Goal: Use online tool/utility: Utilize a website feature to perform a specific function

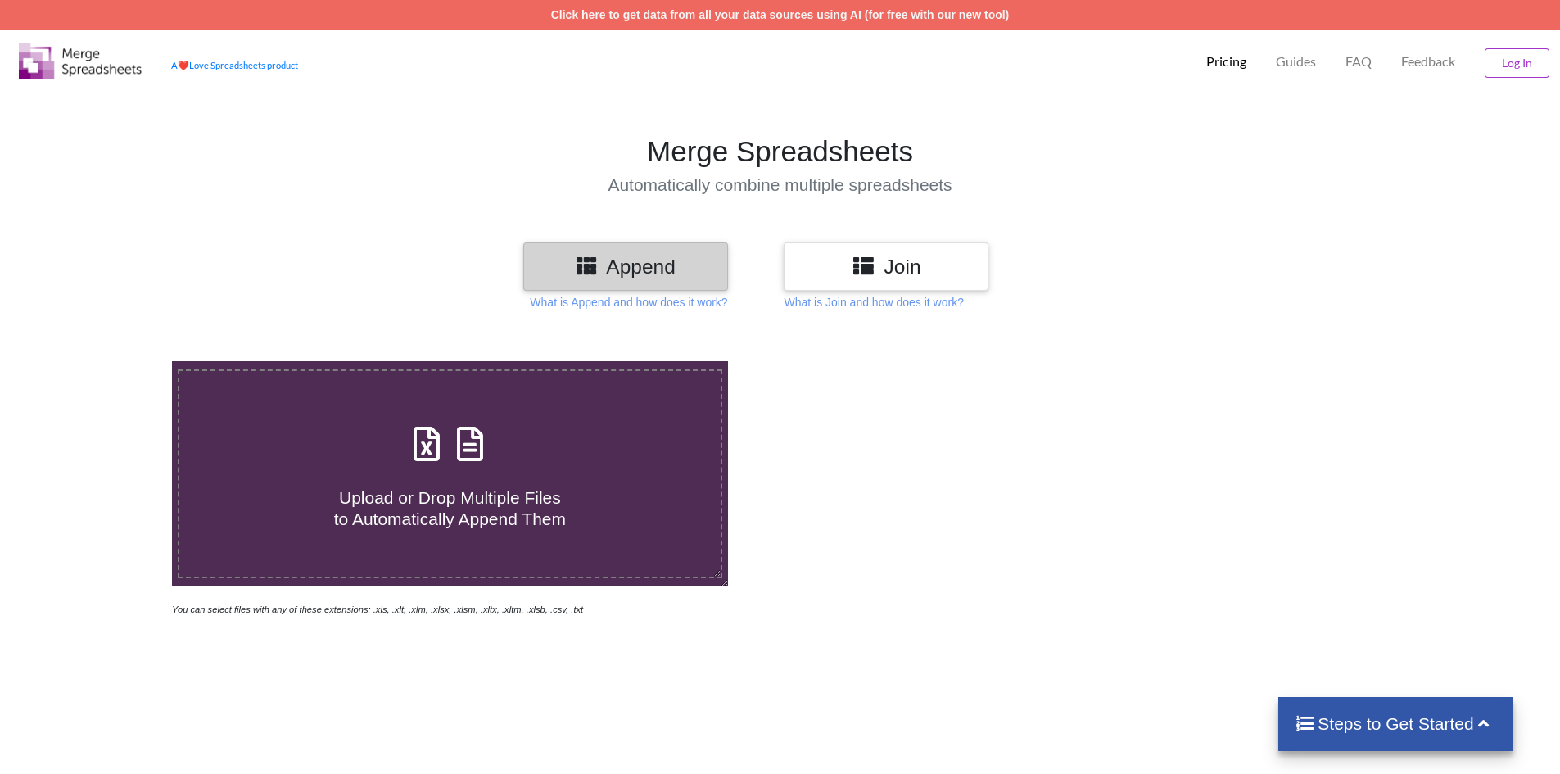
click at [490, 504] on span "Upload or Drop Multiple Files to Automatically Append Them" at bounding box center [450, 507] width 232 height 39
click at [111, 361] on input "Upload or Drop Multiple Files to Automatically Append Them" at bounding box center [111, 361] width 0 height 0
type input "C:\fakepath\xlsx (36).xlsx"
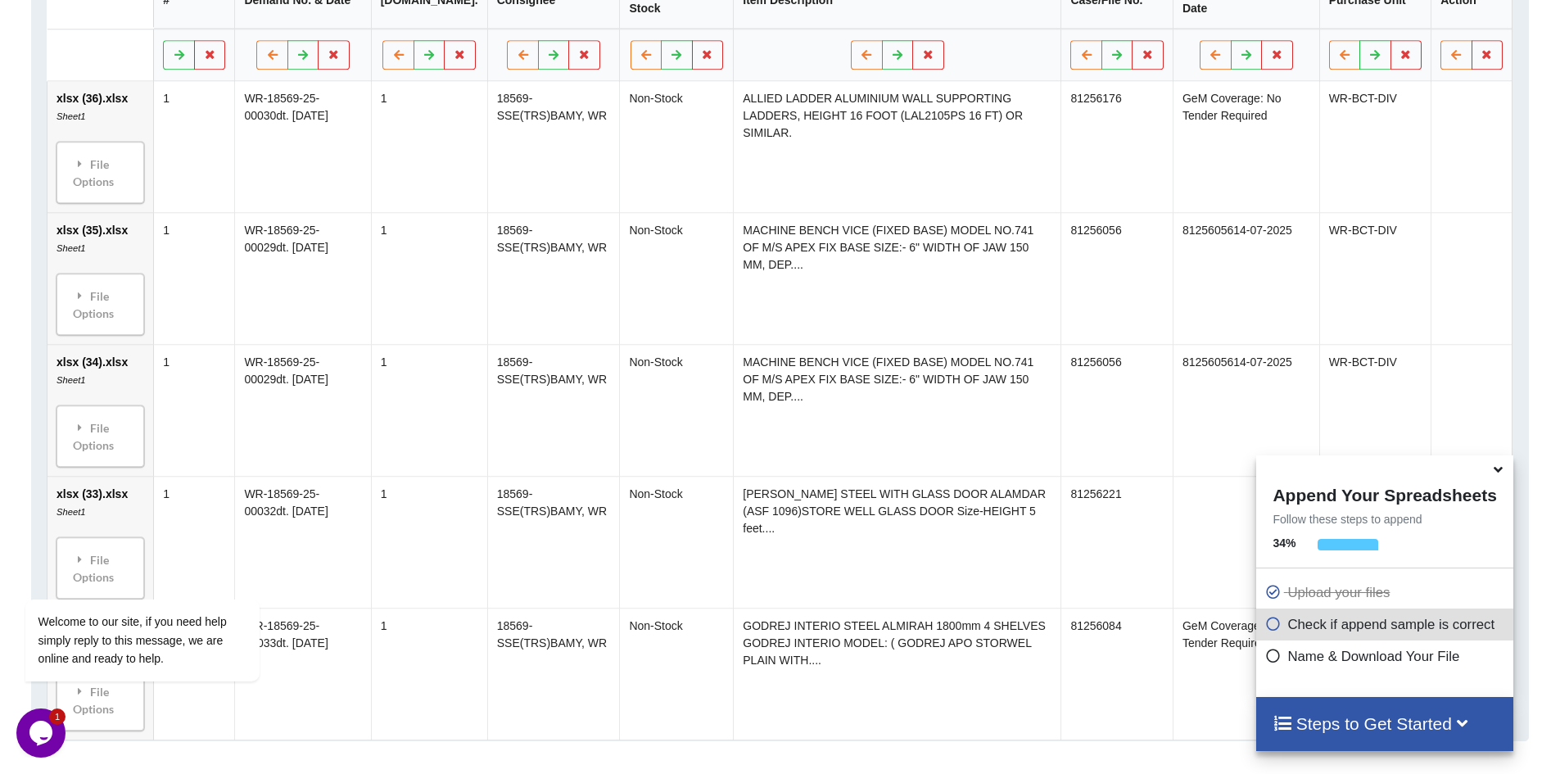
scroll to position [341, 0]
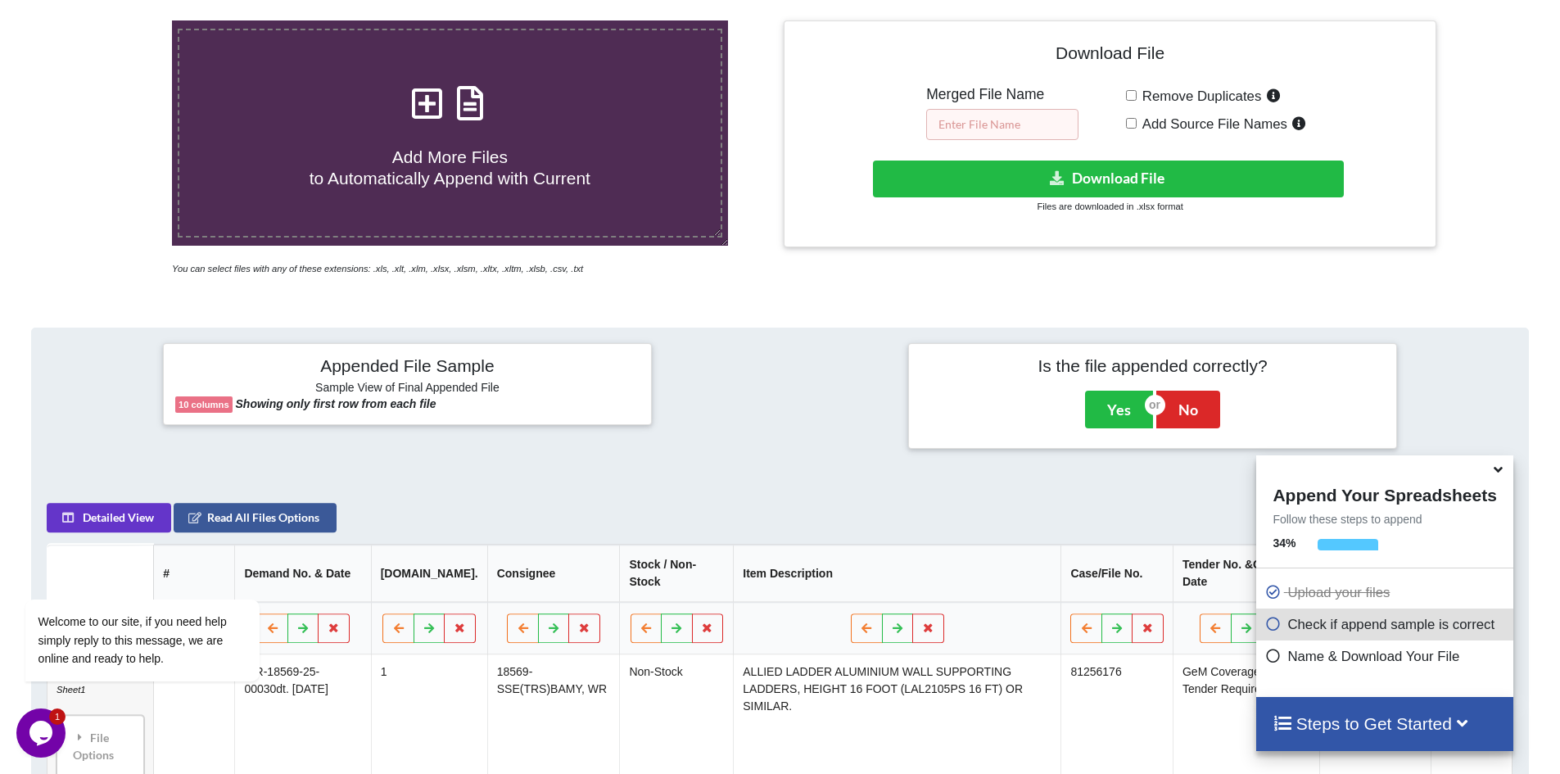
click at [1042, 127] on input "text" at bounding box center [1002, 124] width 152 height 31
type input "1"
click at [445, 158] on span "Add More Files to Automatically Append with Current" at bounding box center [450, 166] width 281 height 39
click at [111, 20] on input "Add More Files to Automatically Append with Current" at bounding box center [111, 20] width 0 height 0
type input "C:\fakepath\xlsx (36).xlsx"
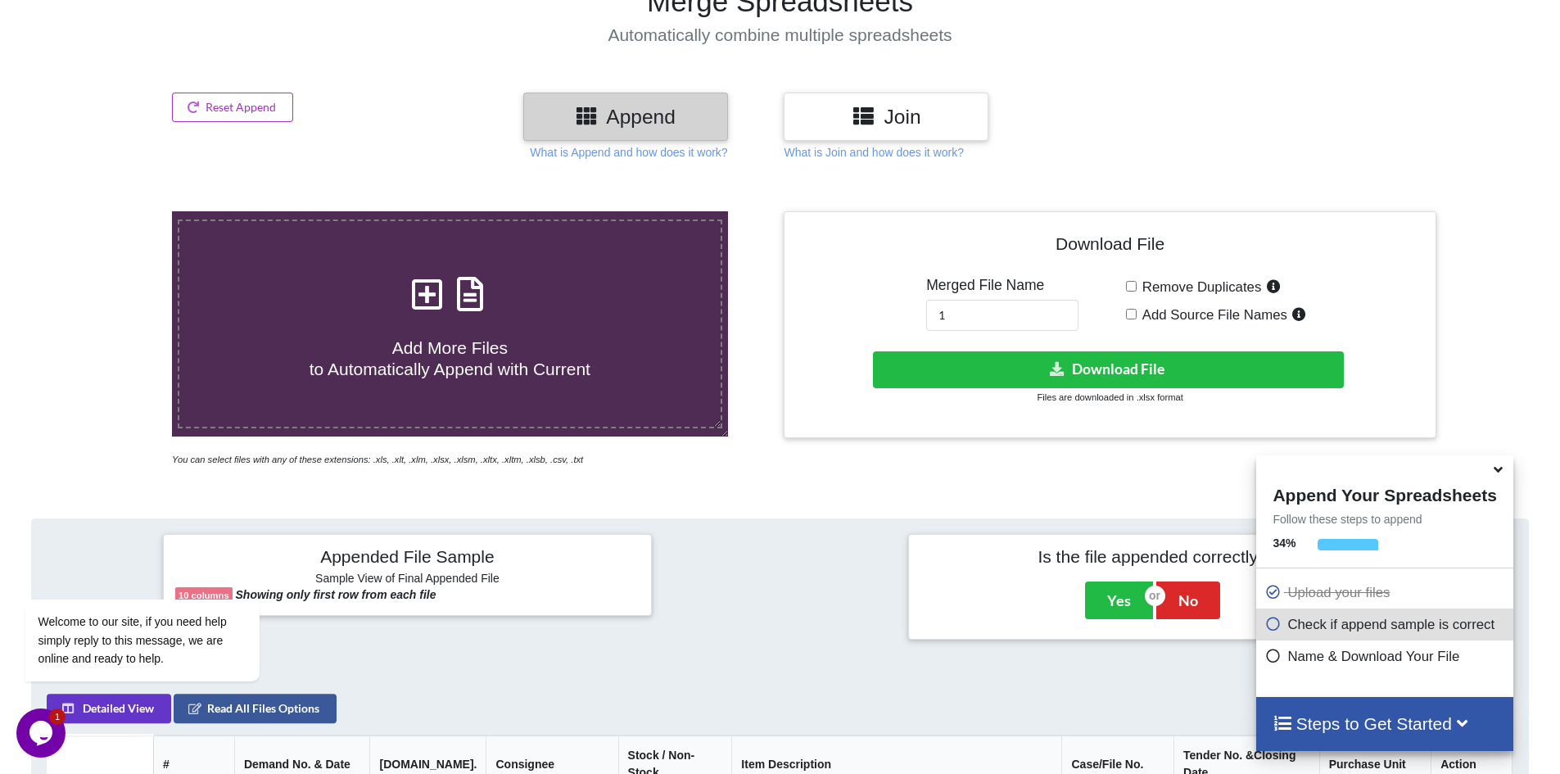
scroll to position [0, 0]
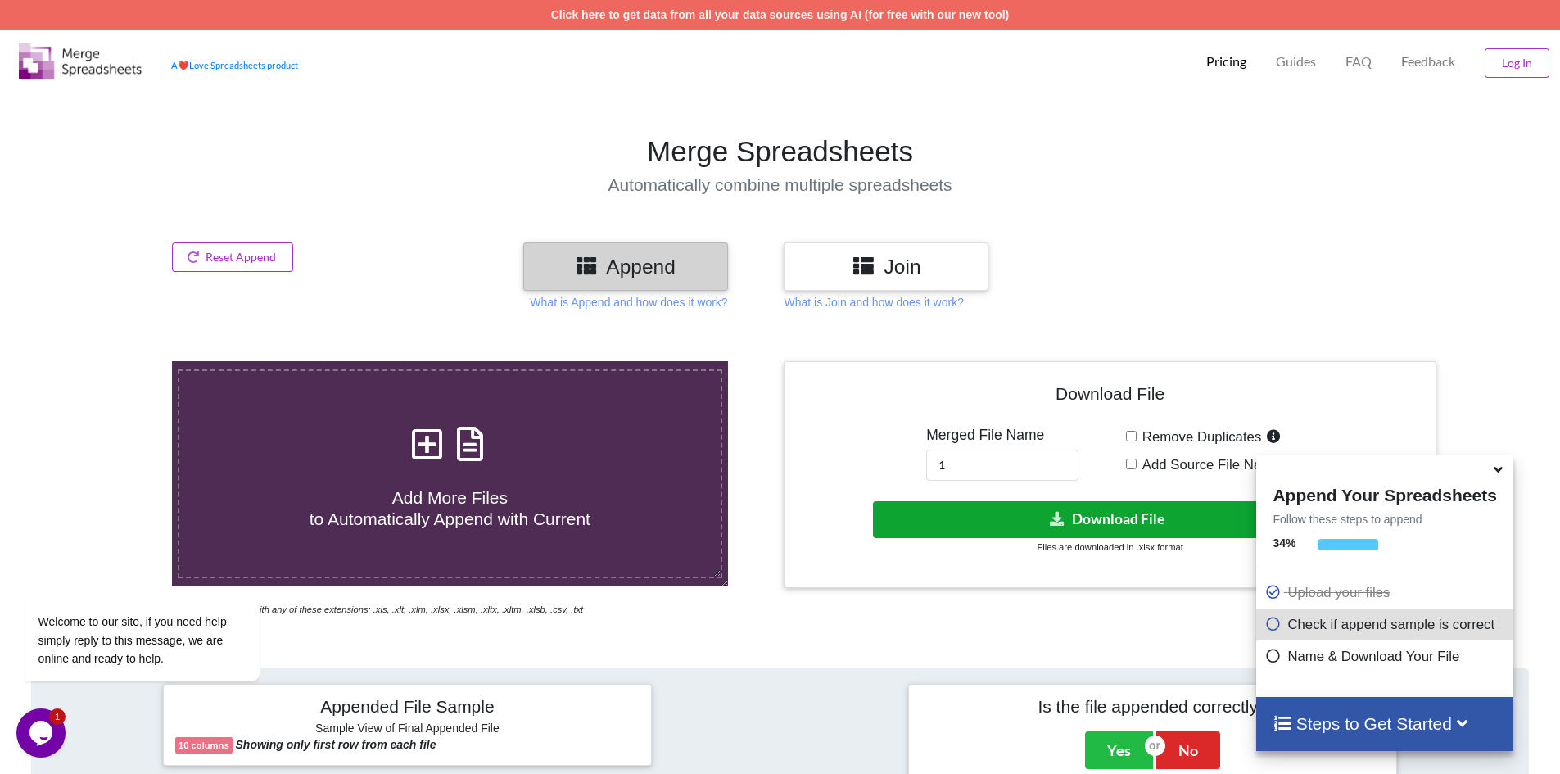
click at [1016, 517] on button "Download File" at bounding box center [1108, 519] width 471 height 37
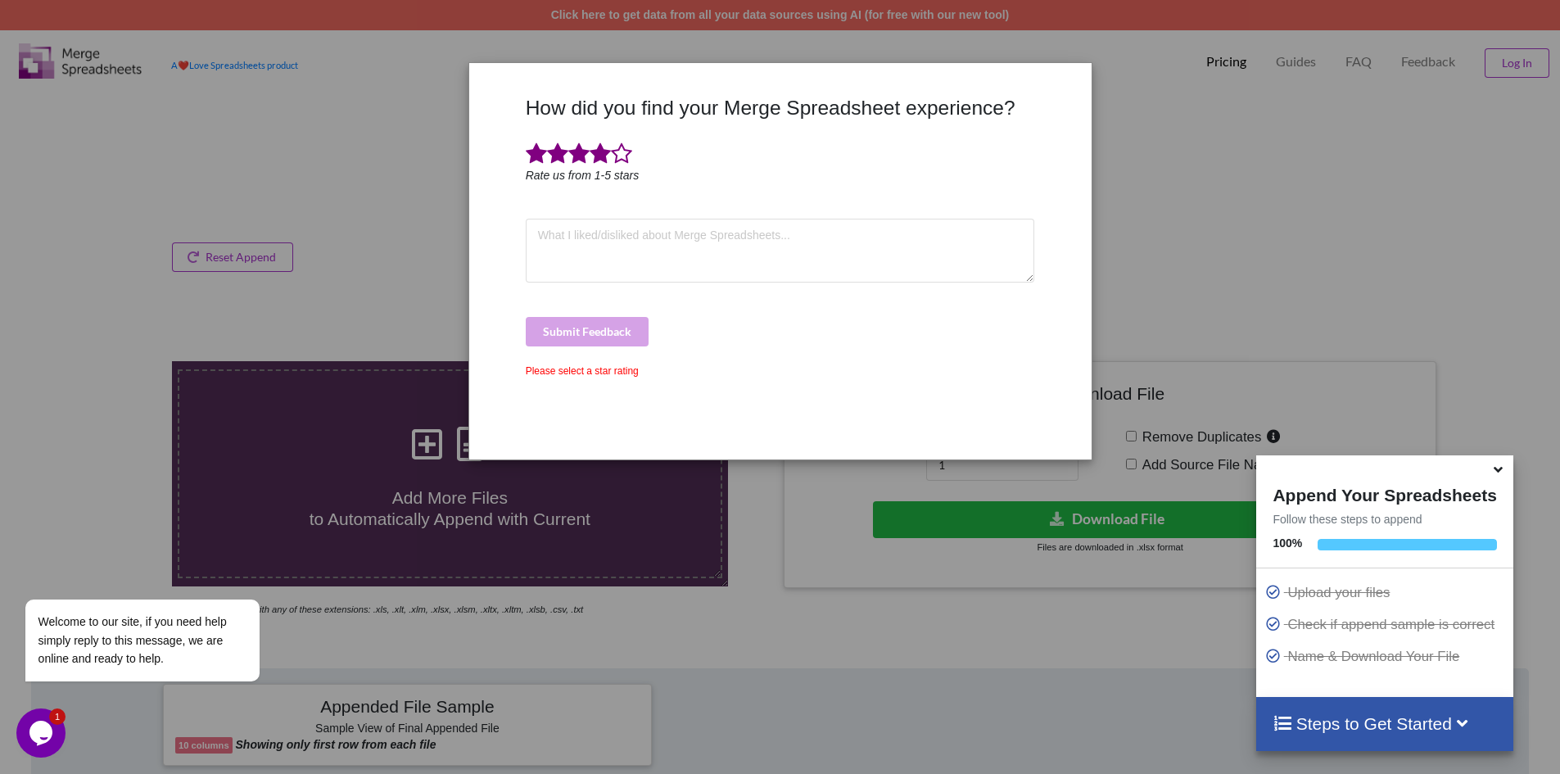
click at [603, 151] on span at bounding box center [600, 153] width 21 height 23
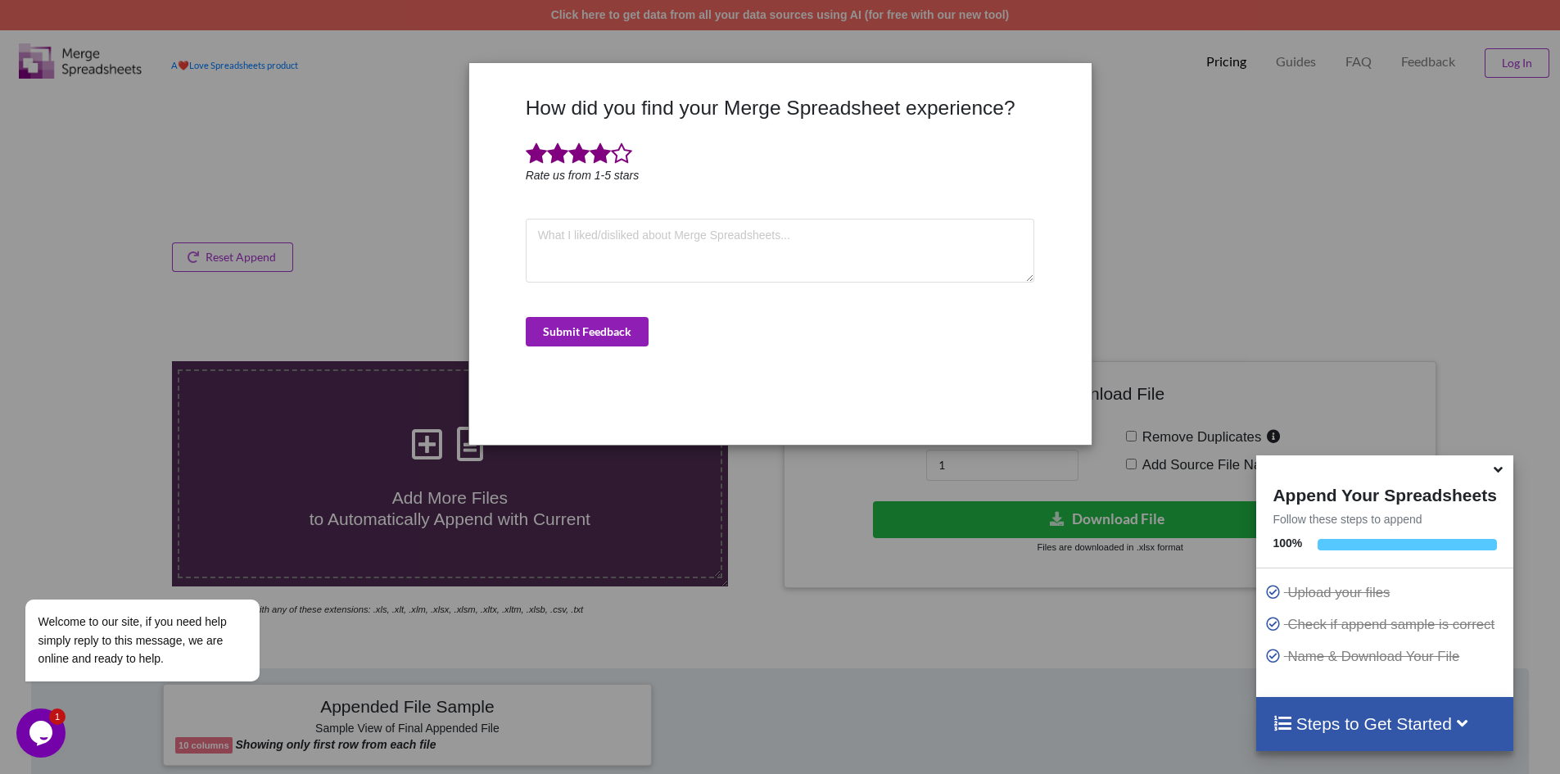
click at [621, 335] on button "Submit Feedback" at bounding box center [587, 331] width 123 height 29
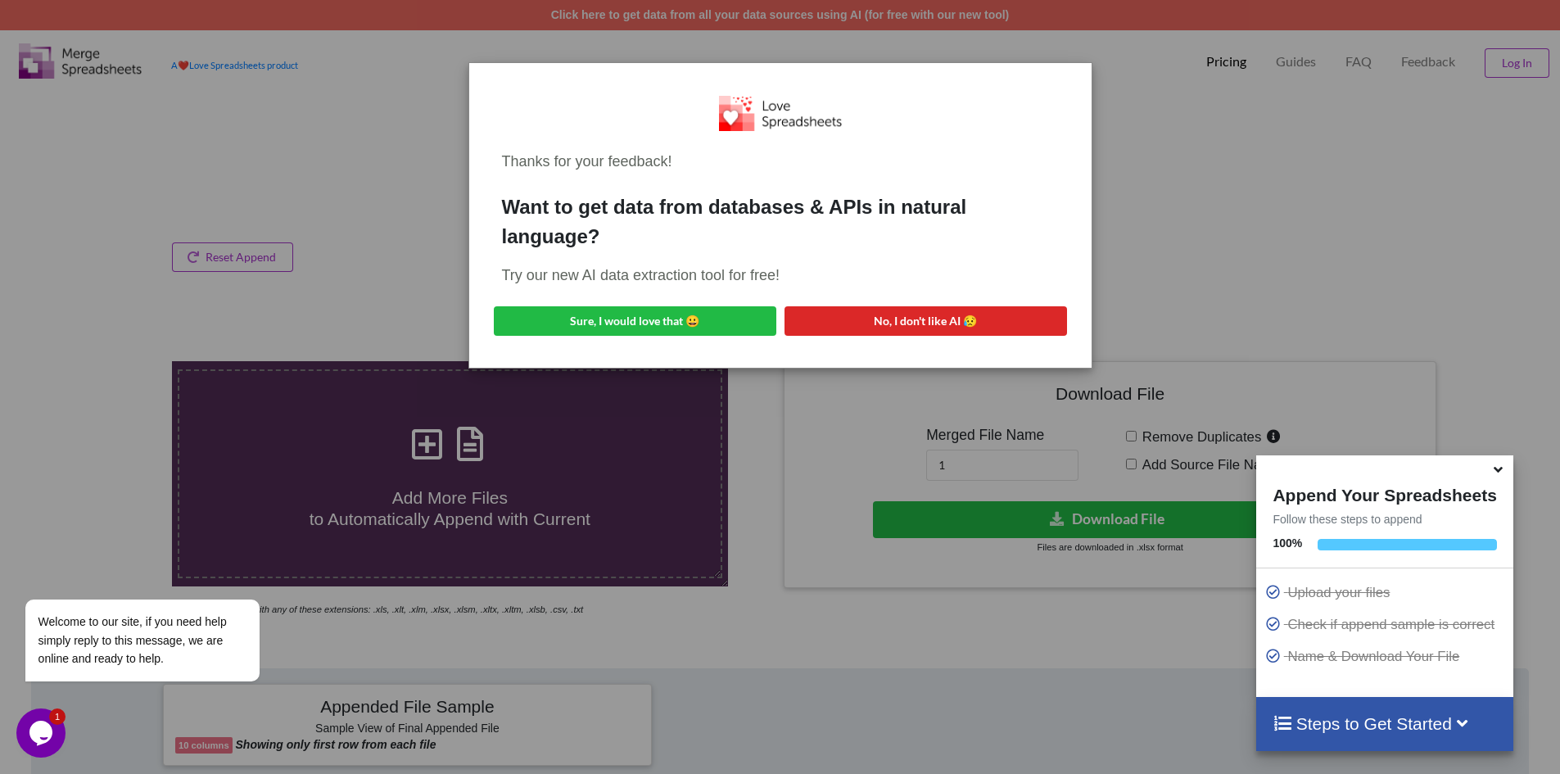
click at [885, 386] on div "Thanks for your feedback! Want to get data from databases & APIs in natural lan…" at bounding box center [780, 387] width 1560 height 774
click at [386, 232] on div "Thanks for your feedback! Want to get data from databases & APIs in natural lan…" at bounding box center [780, 387] width 1560 height 774
click at [548, 324] on button "Sure, I would love that 😀" at bounding box center [635, 320] width 282 height 29
click at [780, 133] on div "Thanks for your feedback! Want to get data from databases & APIs in natural lan…" at bounding box center [780, 215] width 596 height 279
drag, startPoint x: 1014, startPoint y: 226, endPoint x: 1014, endPoint y: 209, distance: 17.2
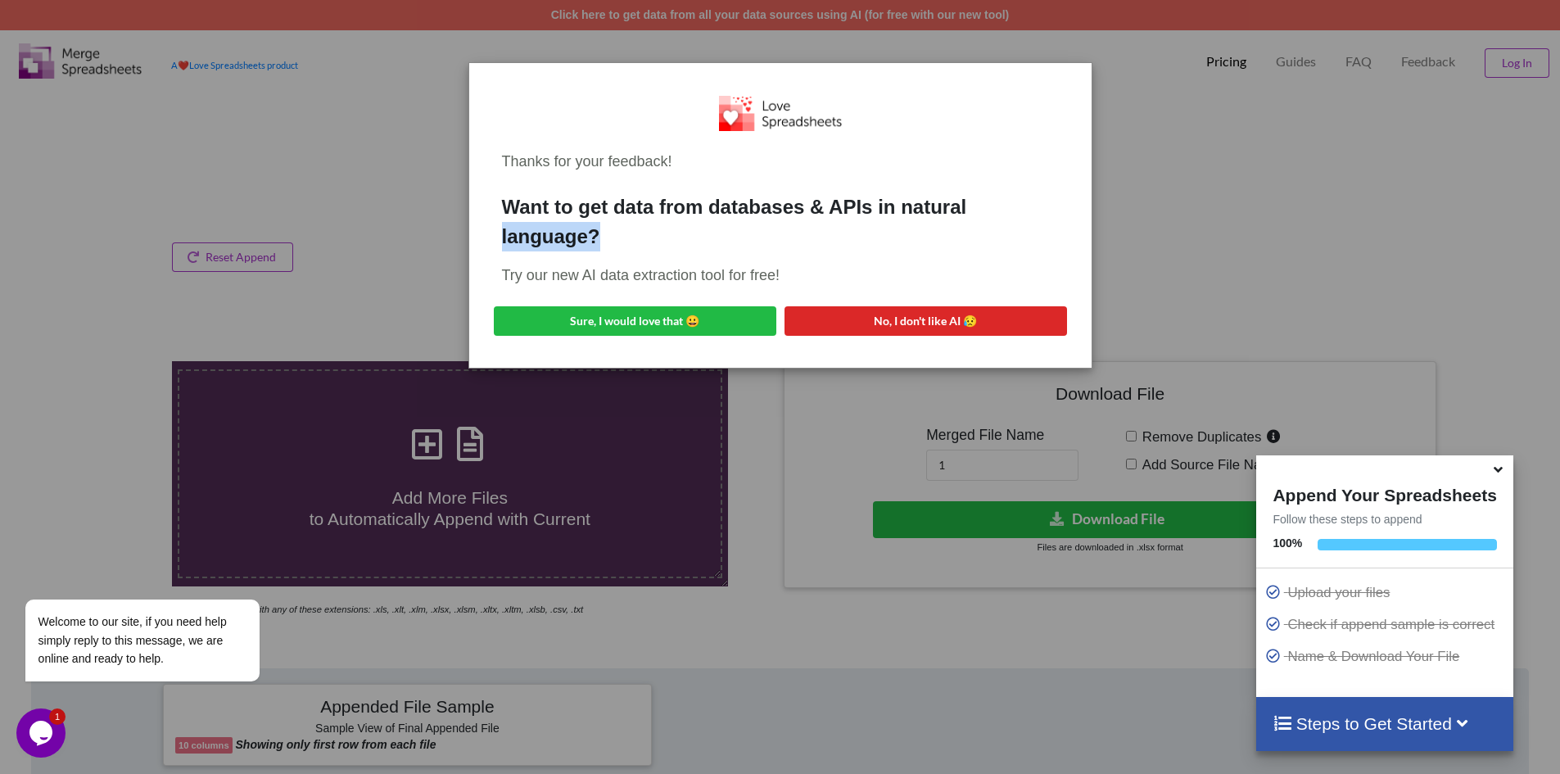
click at [1014, 215] on div "Want to get data from databases & APIs in natural language?" at bounding box center [780, 221] width 557 height 59
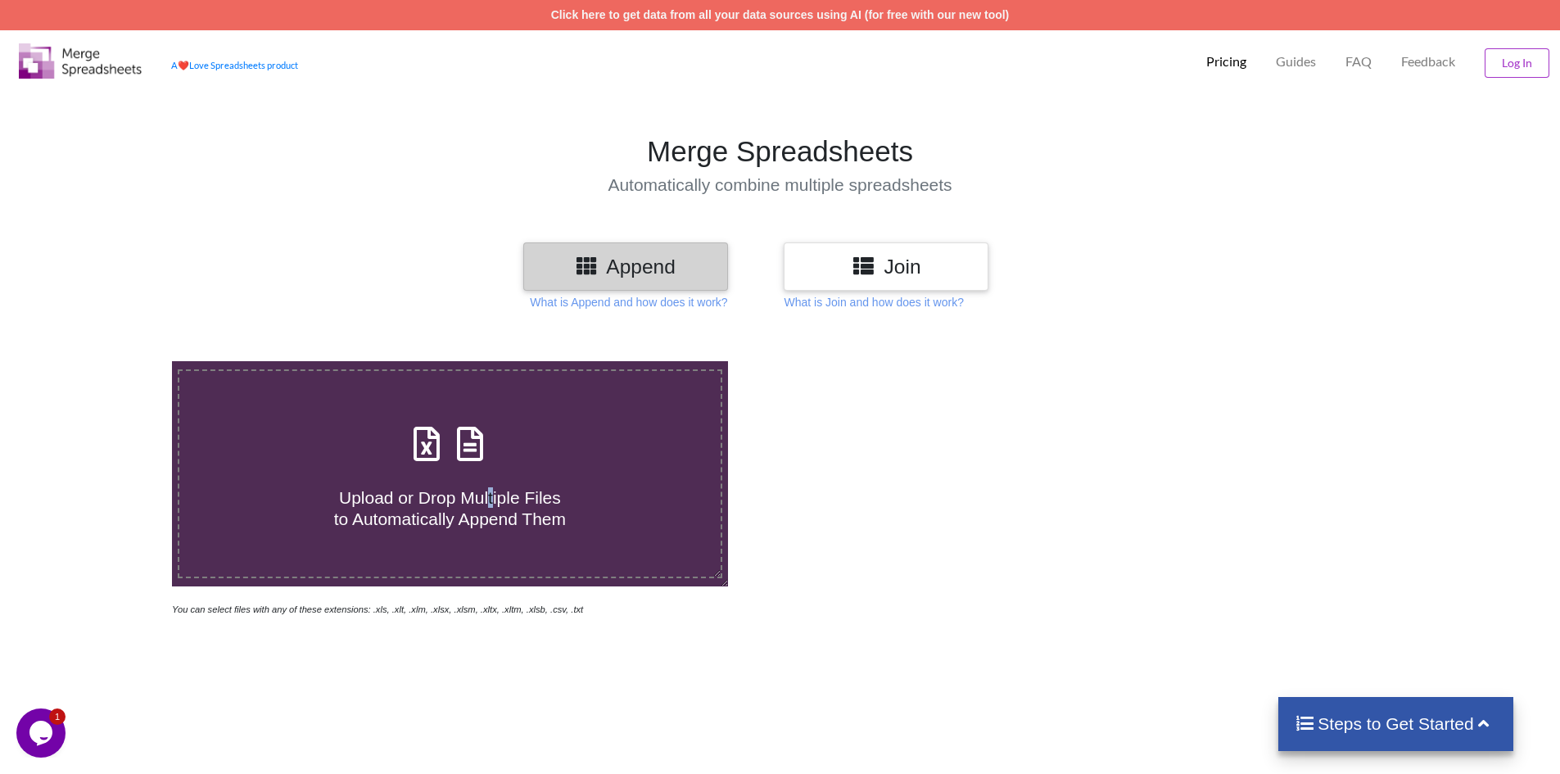
click at [487, 504] on span "Upload or Drop Multiple Files to Automatically Append Them" at bounding box center [450, 507] width 232 height 39
click at [423, 450] on icon at bounding box center [426, 435] width 41 height 34
click at [111, 361] on input "Upload or Drop Multiple Files to Automatically Append Them" at bounding box center [111, 361] width 0 height 0
type input "C:\fakepath\xlsx (26).xlsx"
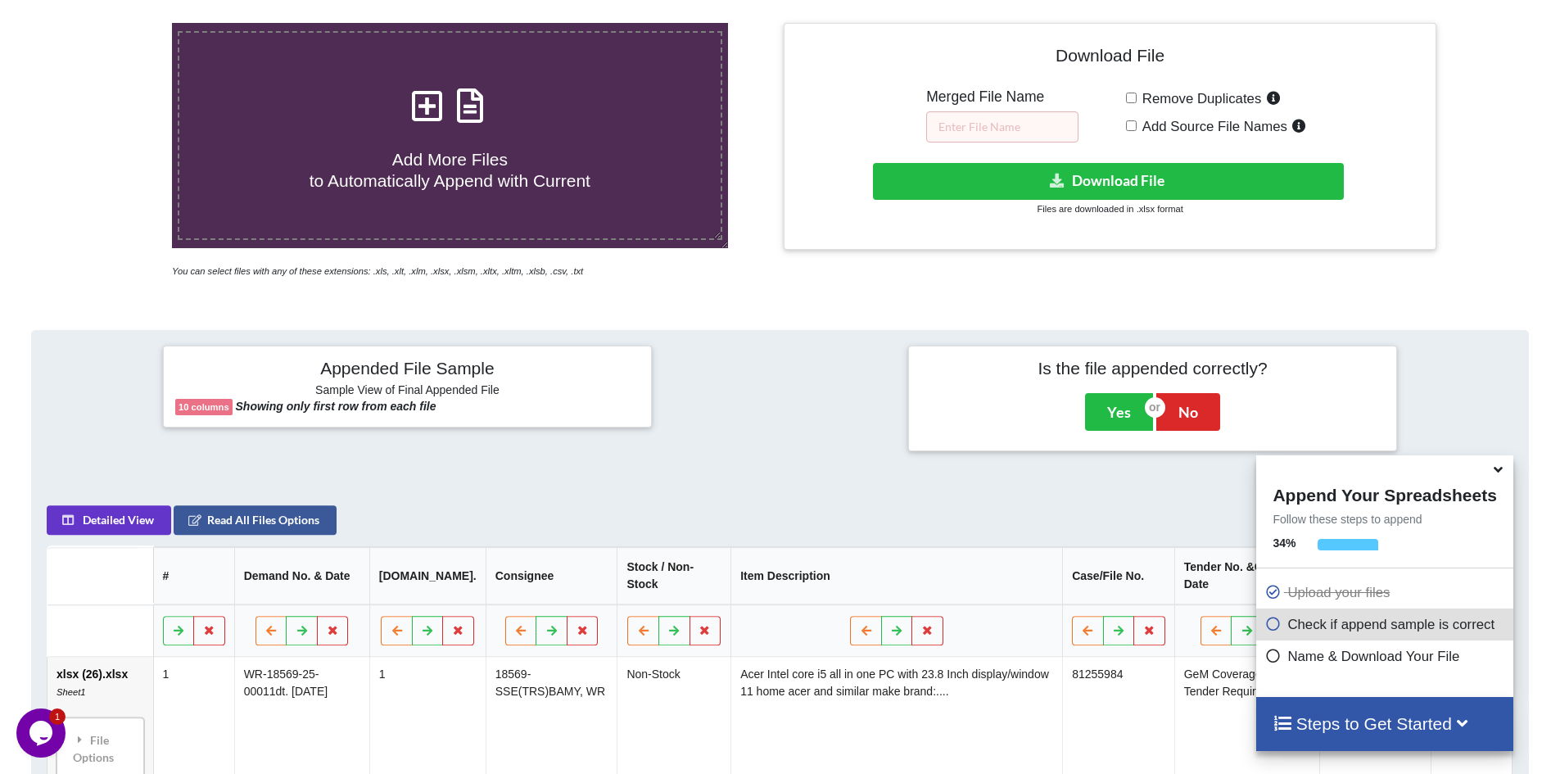
scroll to position [259, 0]
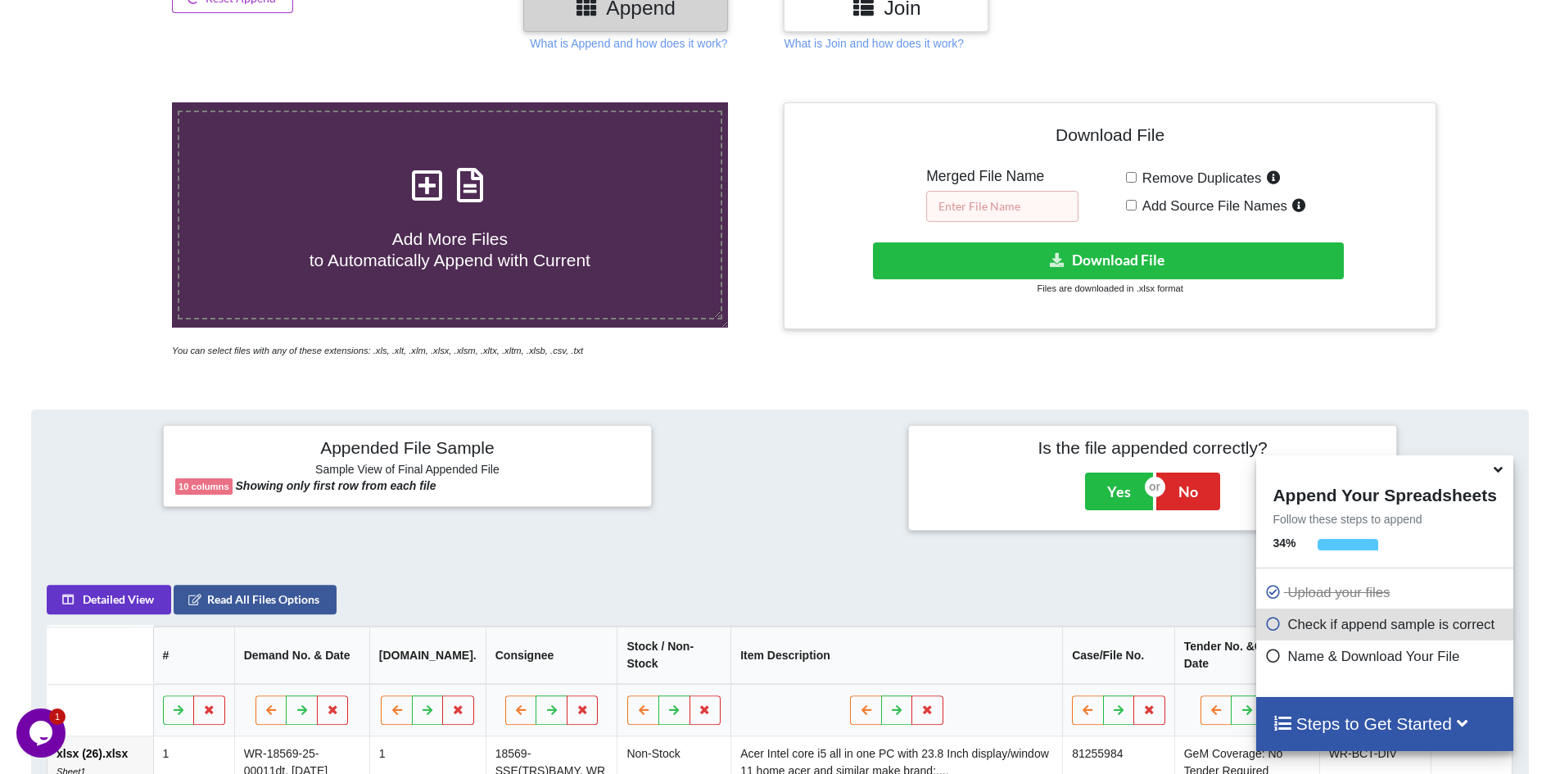
click at [960, 207] on input "text" at bounding box center [1002, 206] width 152 height 31
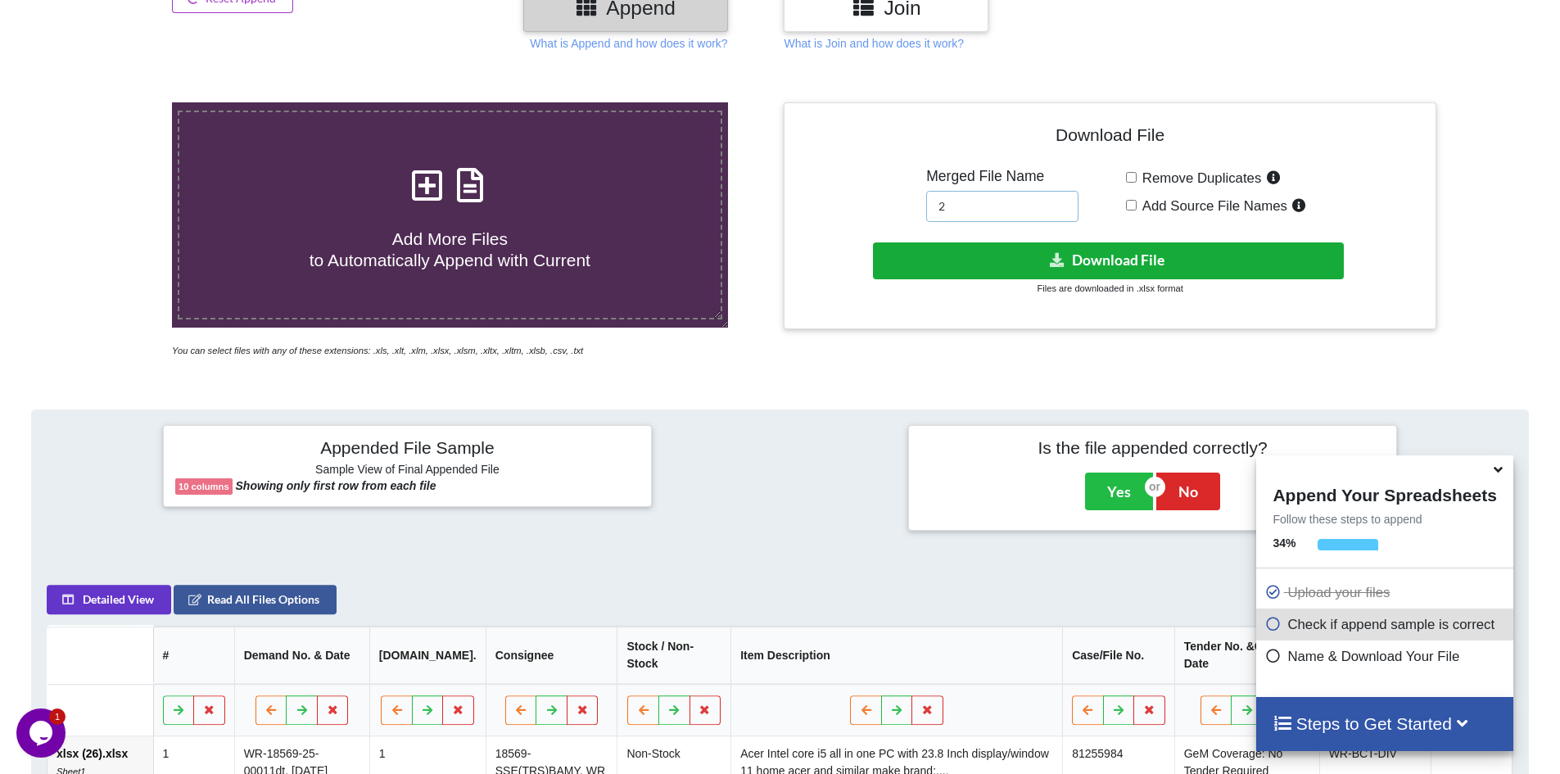
type input "2"
click at [1006, 250] on button "Download File" at bounding box center [1108, 260] width 471 height 37
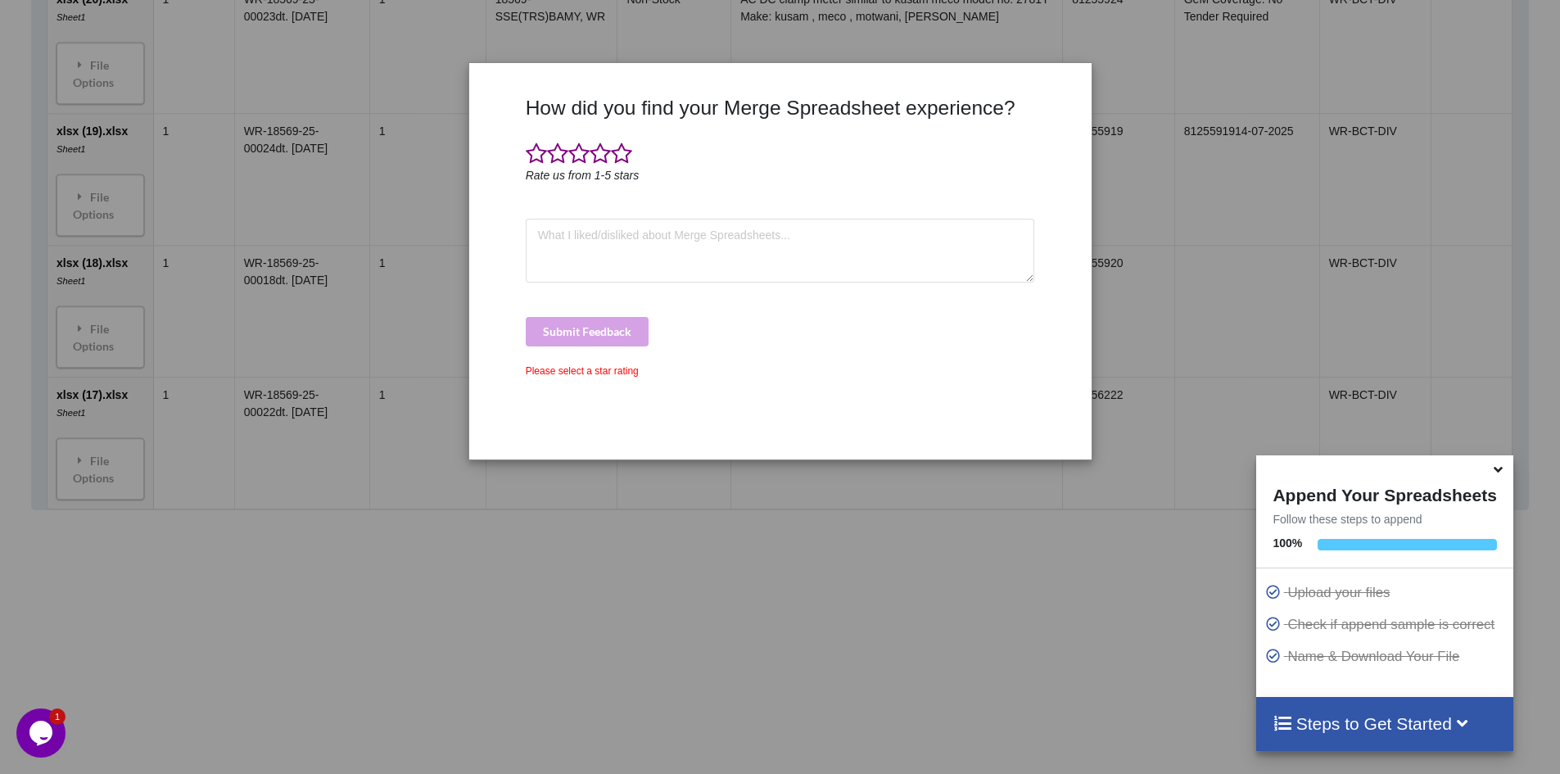
scroll to position [1792, 0]
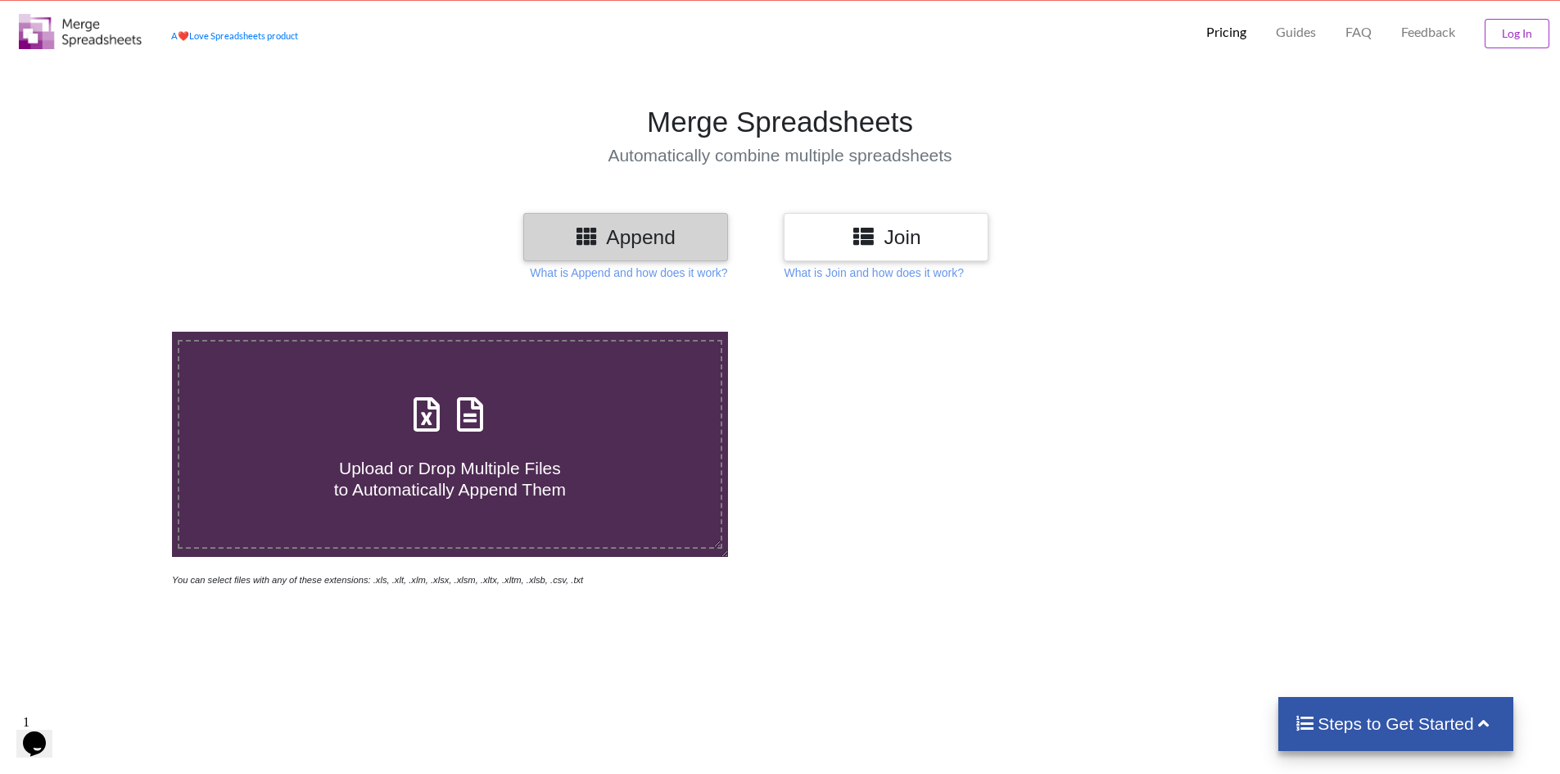
scroll to position [12, 0]
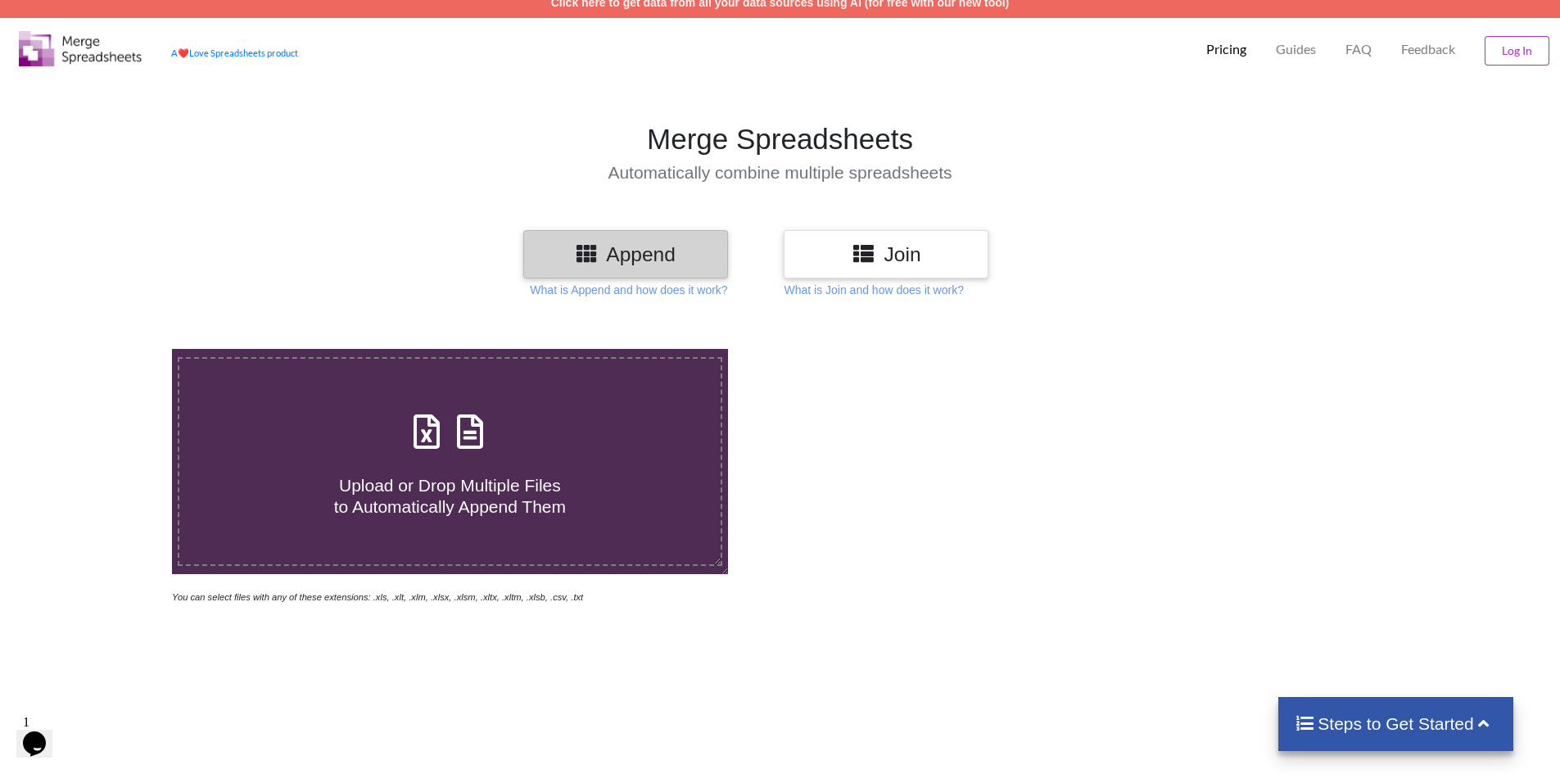
click at [426, 434] on icon at bounding box center [426, 423] width 41 height 34
click at [111, 349] on input "Upload or Drop Multiple Files to Automatically Append Them" at bounding box center [111, 349] width 0 height 0
click at [427, 434] on icon at bounding box center [426, 423] width 41 height 34
click at [111, 349] on input "Upload or Drop Multiple Files to Automatically Append Them" at bounding box center [111, 349] width 0 height 0
type input "C:\fakepath\xlsx (16).xlsx"
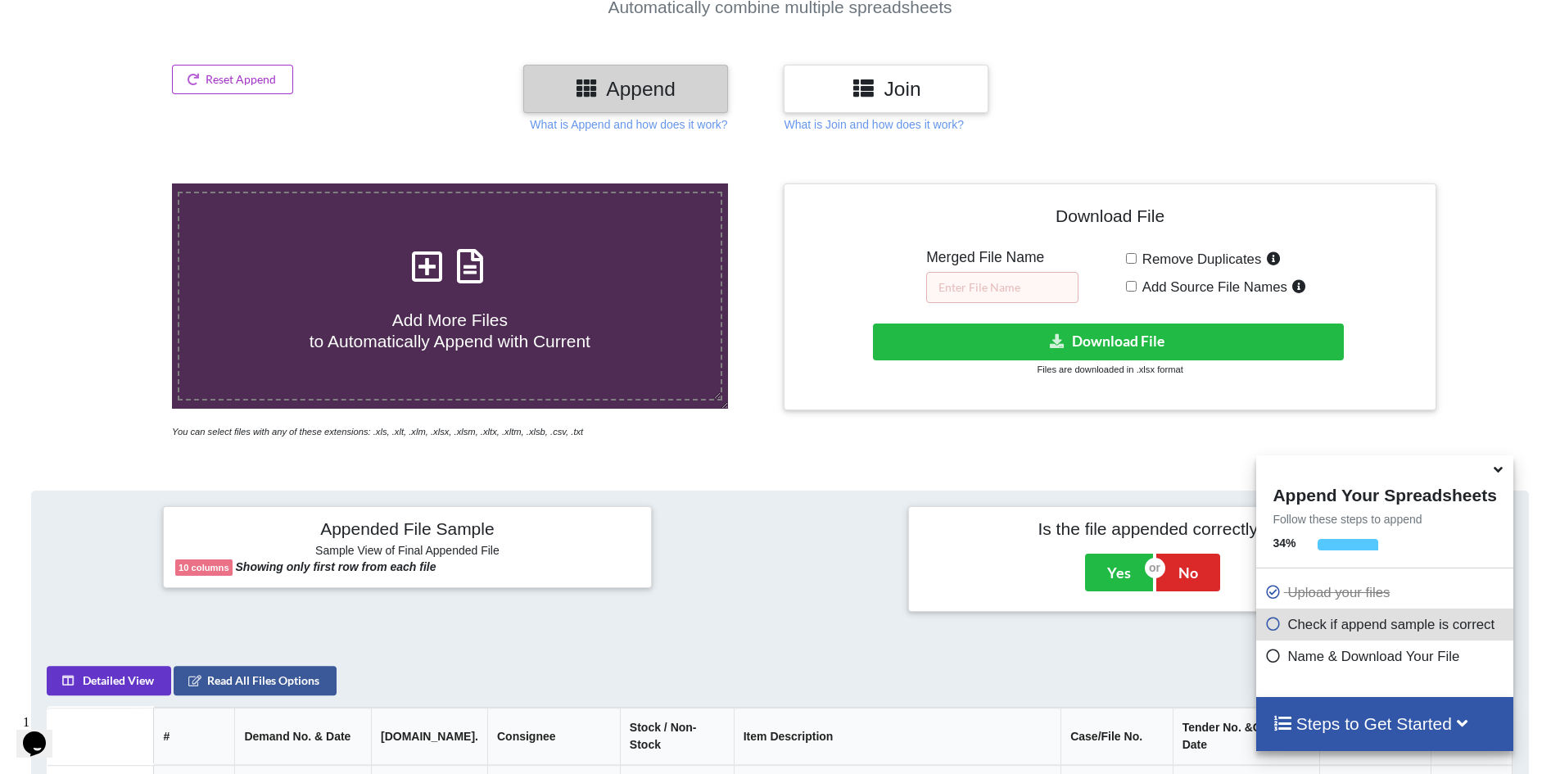
scroll to position [177, 0]
click at [997, 290] on input "text" at bounding box center [1002, 288] width 152 height 31
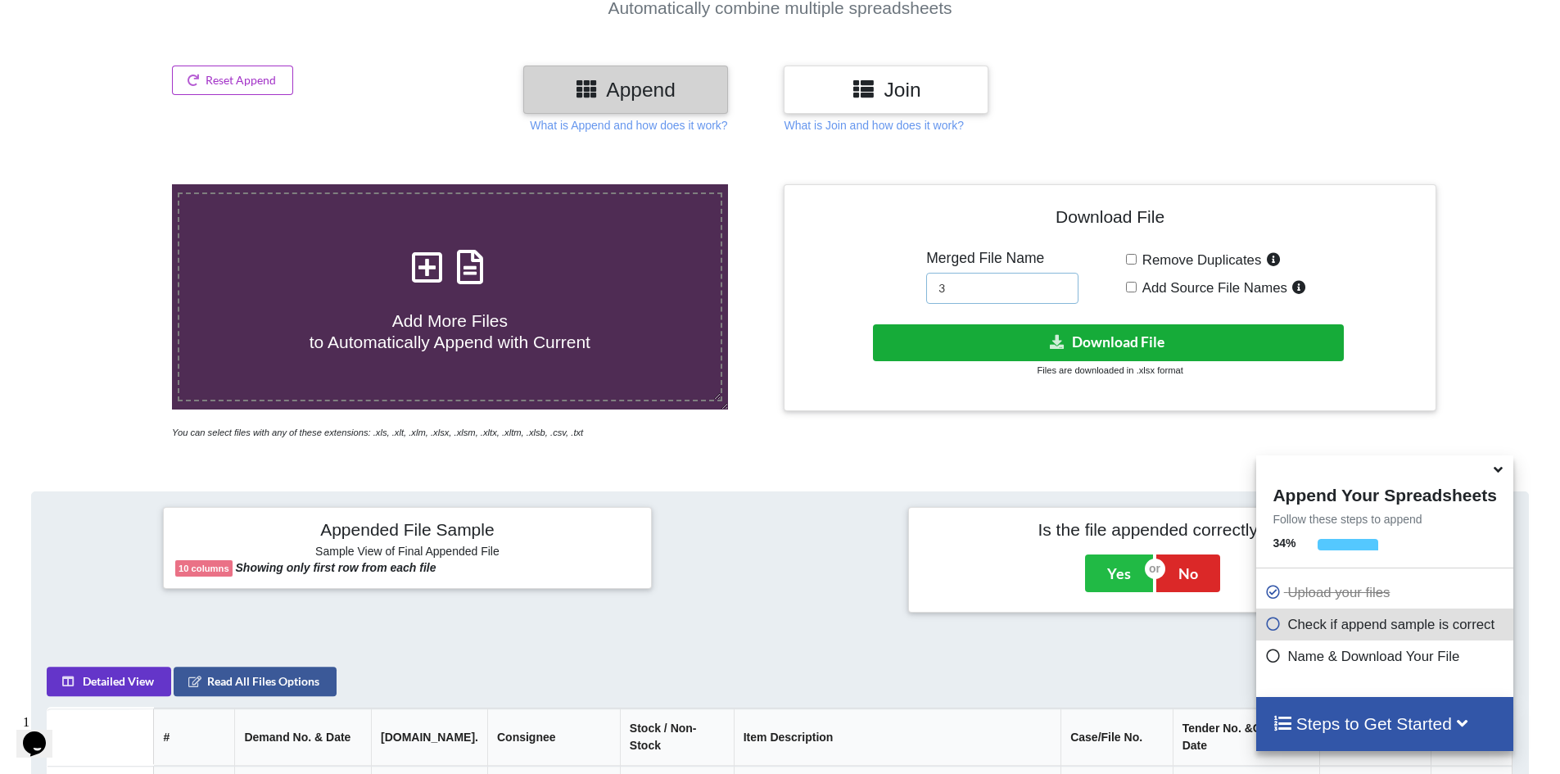
type input "3"
click at [1033, 350] on button "Download File" at bounding box center [1108, 342] width 471 height 37
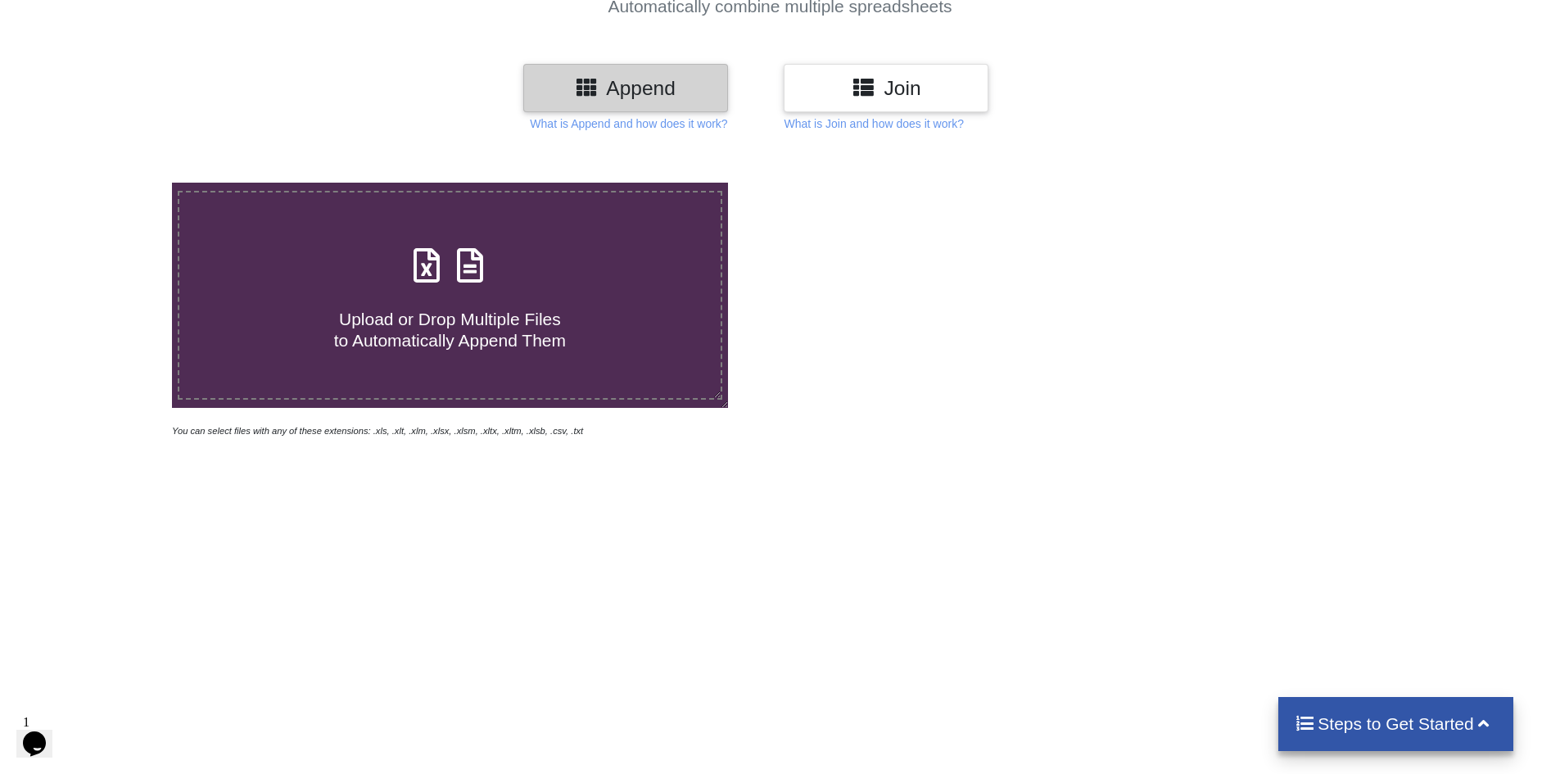
click at [444, 325] on span "Upload or Drop Multiple Files to Automatically Append Them" at bounding box center [450, 329] width 232 height 39
click at [111, 183] on input "Upload or Drop Multiple Files to Automatically Append Them" at bounding box center [111, 183] width 0 height 0
type input "C:\fakepath\3_425.xlsx"
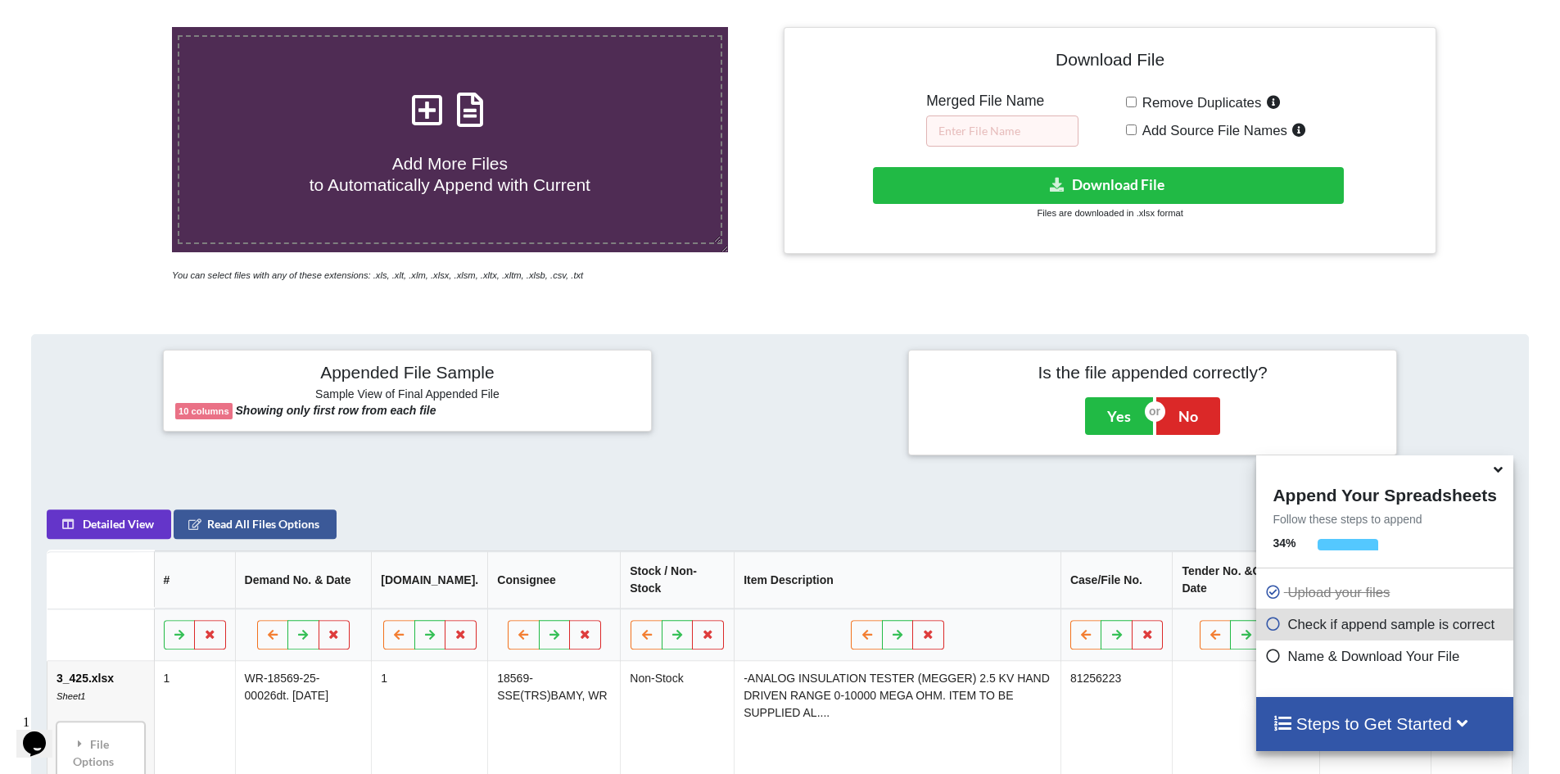
scroll to position [324, 0]
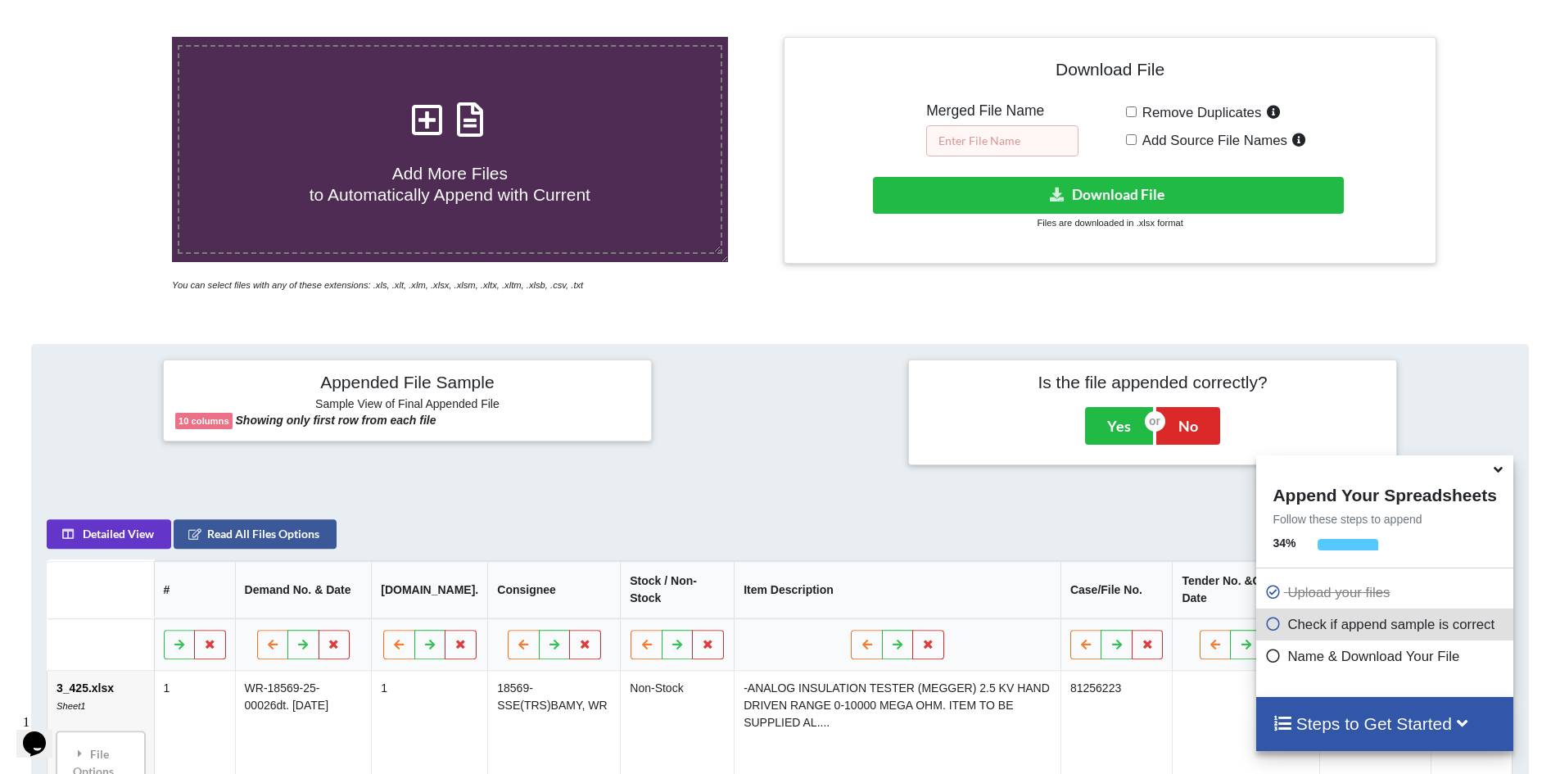
click at [1006, 137] on input "text" at bounding box center [1002, 140] width 152 height 31
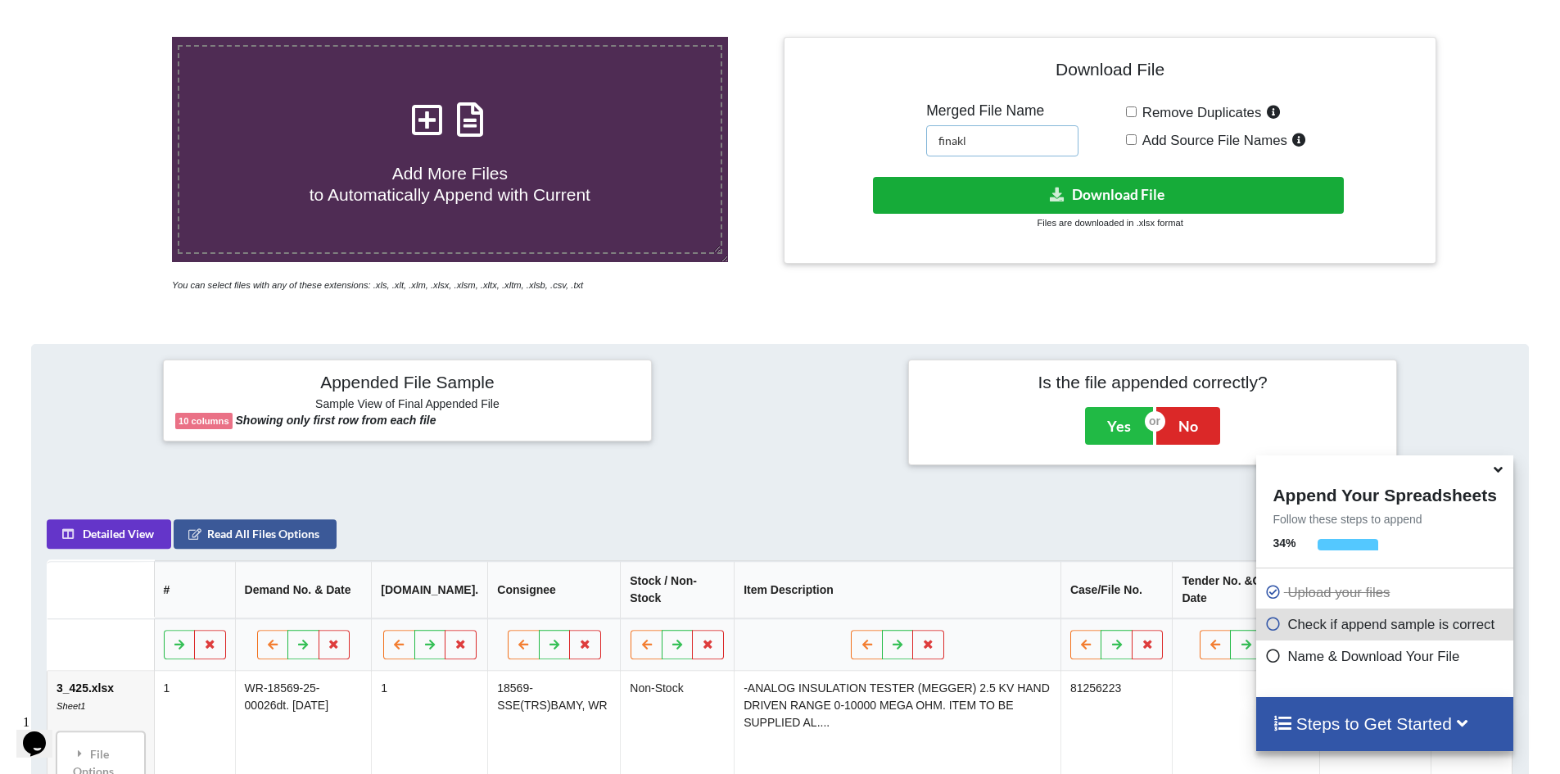
type input "finakl"
click at [1006, 193] on button "Download File" at bounding box center [1108, 195] width 471 height 37
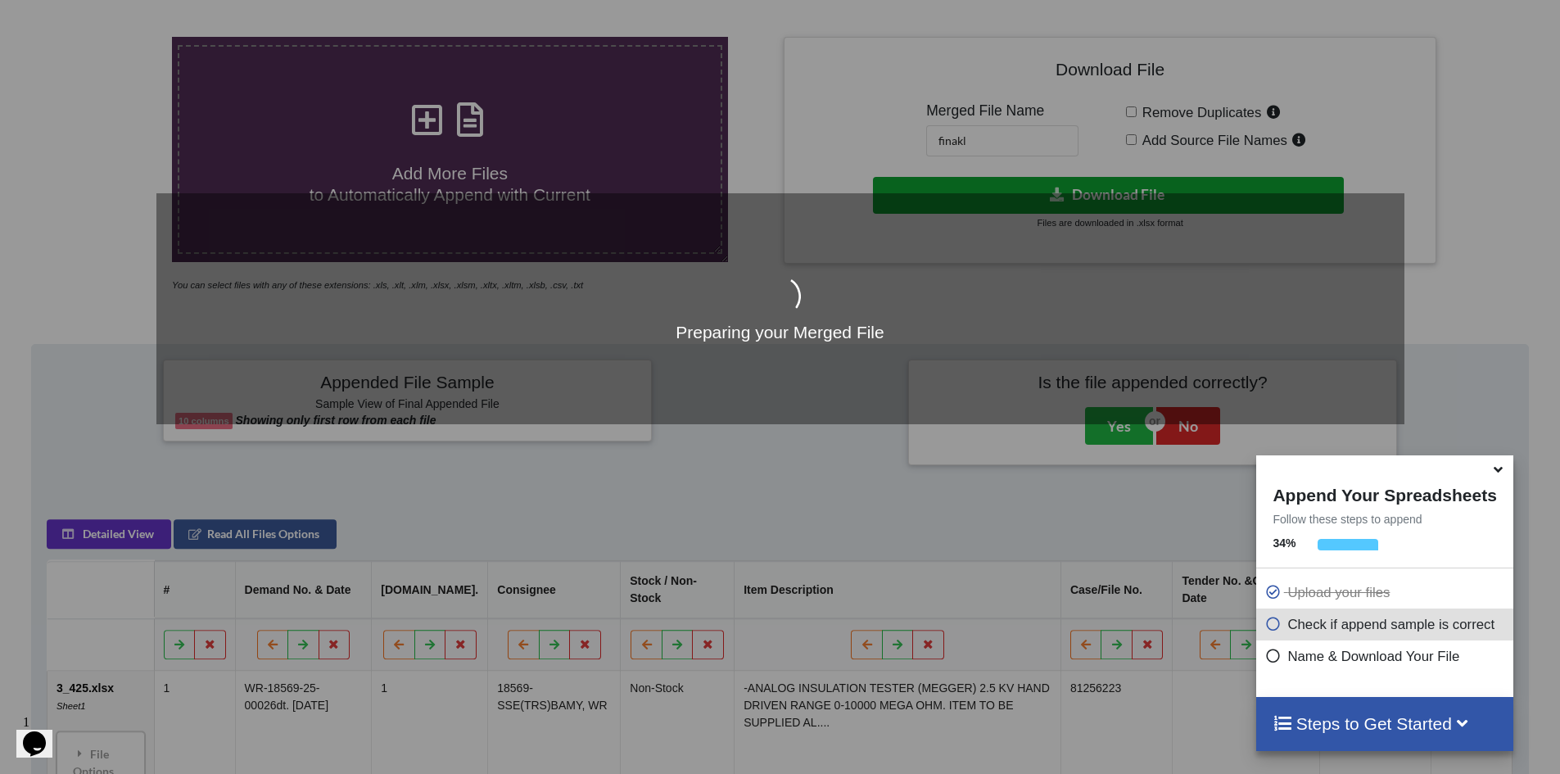
scroll to position [488, 0]
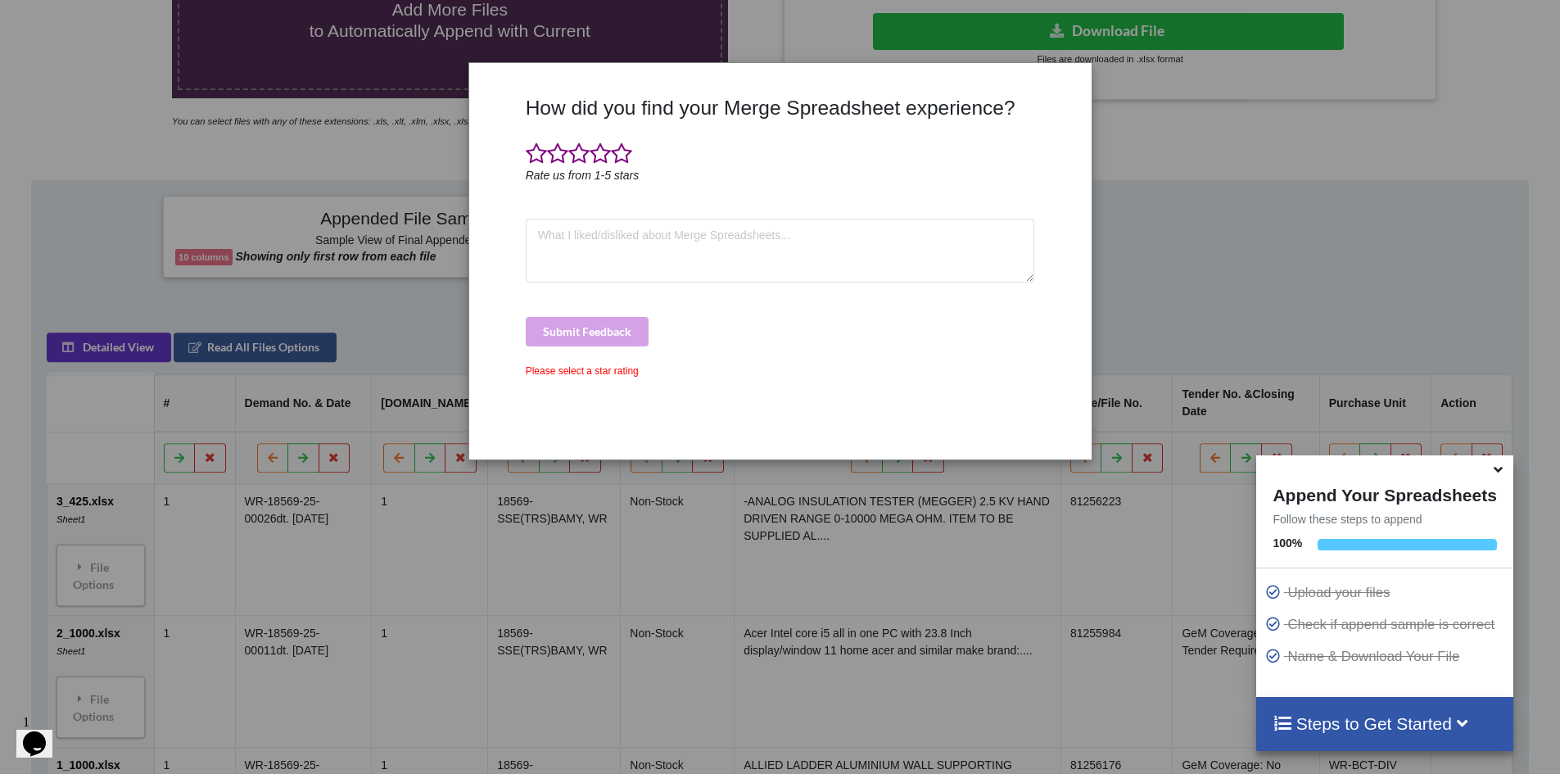
click at [784, 555] on div "How did you find your Merge Spreadsheet experience? Rate us from 1-5 stars Subm…" at bounding box center [780, 387] width 1560 height 774
click at [1067, 98] on div at bounding box center [1064, 271] width 52 height 351
click at [1162, 142] on div "How did you find your Merge Spreadsheet experience? Rate us from 1-5 stars Subm…" at bounding box center [780, 387] width 1560 height 774
